Goal: Task Accomplishment & Management: Manage account settings

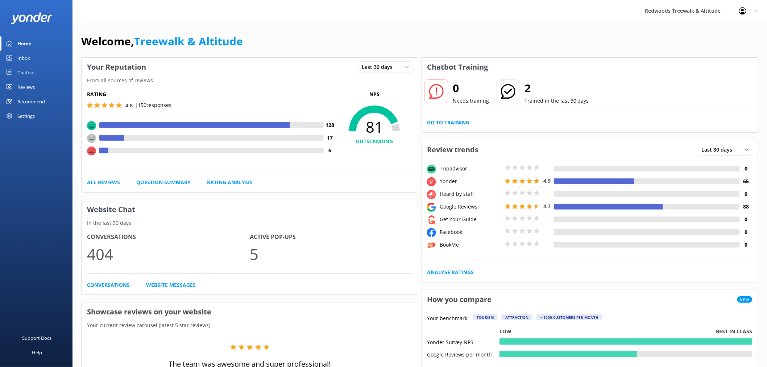
drag, startPoint x: 0, startPoint y: 0, endPoint x: 23, endPoint y: 82, distance: 85.1
click at [23, 82] on div "Reviews" at bounding box center [25, 87] width 17 height 15
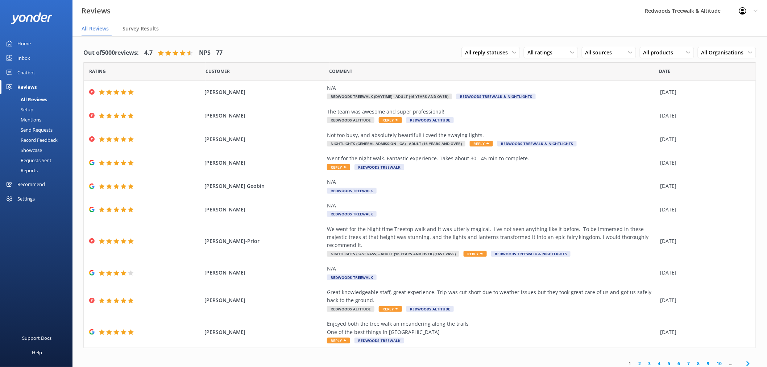
click at [38, 52] on link "Inbox" at bounding box center [36, 58] width 73 height 15
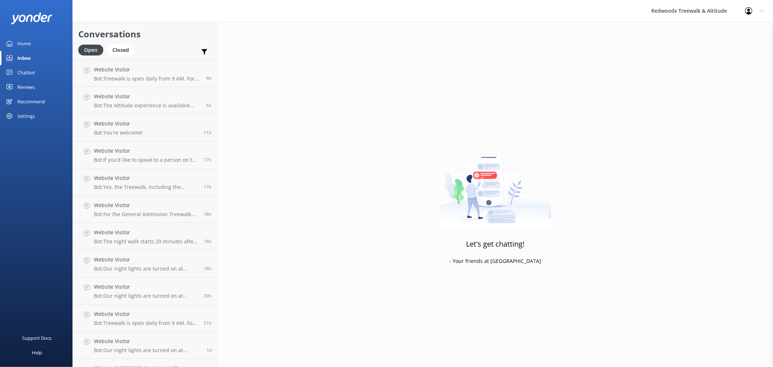
click at [35, 42] on link "Home" at bounding box center [36, 43] width 73 height 15
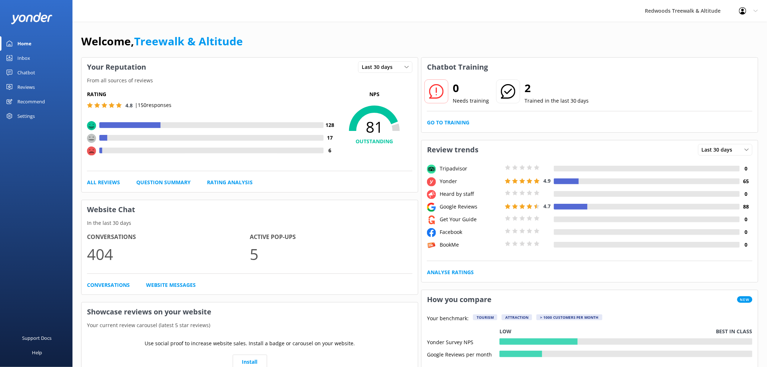
click at [33, 80] on div "Reviews" at bounding box center [25, 87] width 17 height 15
